Goal: Task Accomplishment & Management: Use online tool/utility

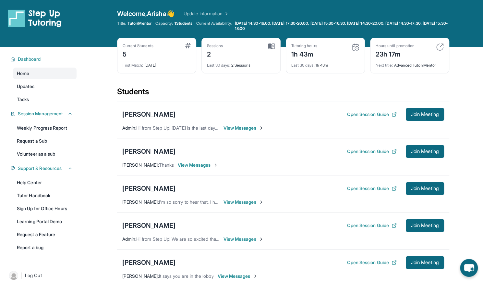
click at [249, 128] on span "View Messages" at bounding box center [244, 128] width 41 height 6
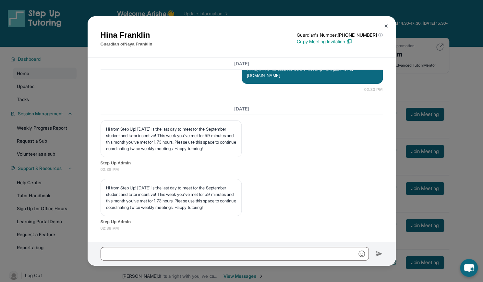
scroll to position [1155, 0]
click at [387, 25] on img at bounding box center [386, 25] width 5 height 5
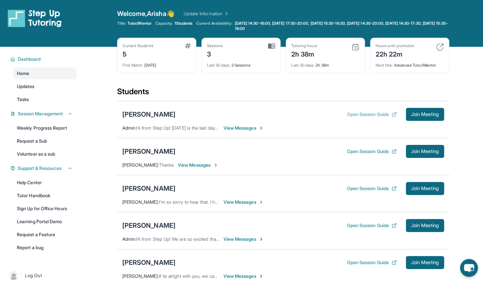
click at [376, 113] on button "Open Session Guide" at bounding box center [372, 114] width 50 height 6
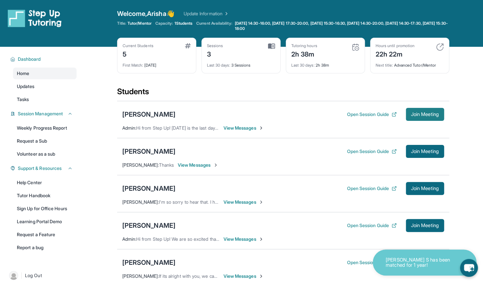
click at [414, 116] on span "Join Meeting" at bounding box center [425, 114] width 28 height 4
